Goal: Task Accomplishment & Management: Manage account settings

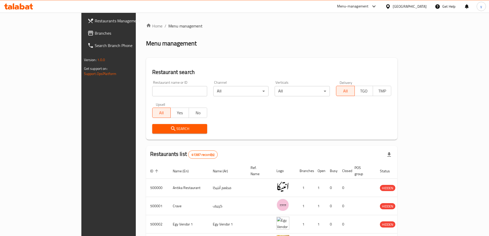
click at [95, 35] on span "Branches" at bounding box center [127, 33] width 64 height 6
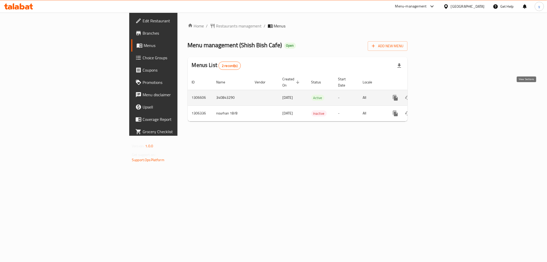
click at [439, 97] on link "enhanced table" at bounding box center [433, 98] width 12 height 12
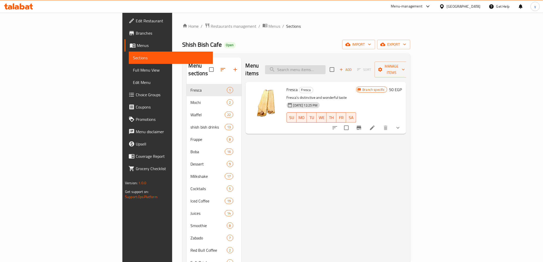
click at [326, 65] on input "search" at bounding box center [295, 69] width 61 height 9
paste input "Fresca"
type input "Fresca"
click at [376, 125] on icon at bounding box center [372, 128] width 6 height 6
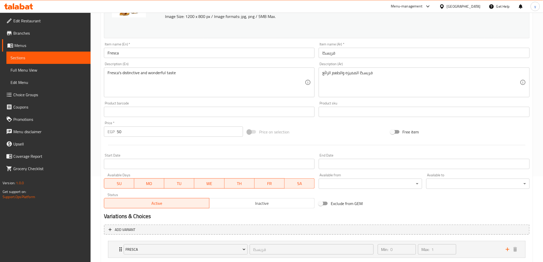
scroll to position [116, 0]
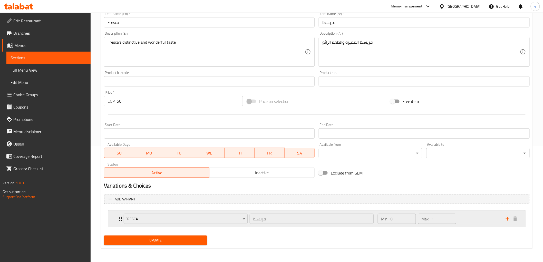
click at [374, 225] on div "Fresca فريسكا ​" at bounding box center [249, 219] width 256 height 16
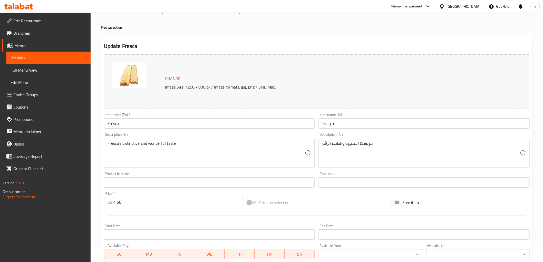
scroll to position [0, 0]
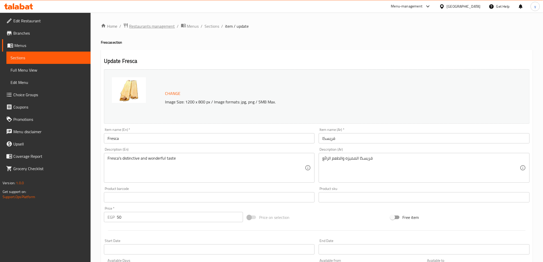
click at [156, 27] on span "Restaurants management" at bounding box center [152, 26] width 46 height 6
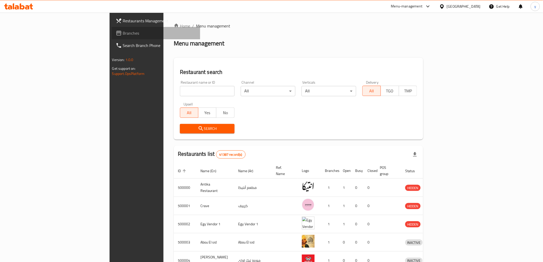
click at [123, 31] on span "Branches" at bounding box center [159, 33] width 73 height 6
